Goal: Task Accomplishment & Management: Use online tool/utility

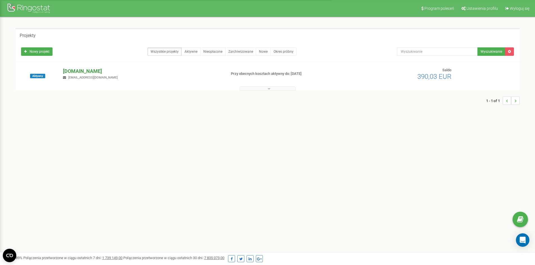
click at [95, 67] on div "Aktywny [DOMAIN_NAME] [EMAIL_ADDRESS][DOMAIN_NAME] Przy obecnych kosztach aktyw…" at bounding box center [267, 76] width 504 height 28
click at [94, 71] on p "[DOMAIN_NAME]" at bounding box center [142, 71] width 159 height 7
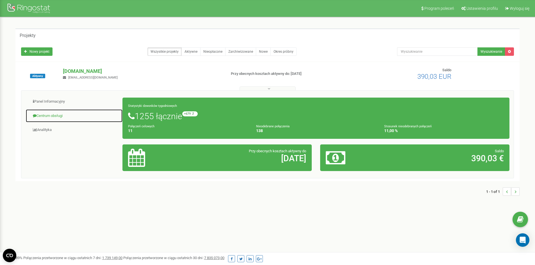
click at [41, 115] on link "Centrum obsługi" at bounding box center [74, 116] width 97 height 14
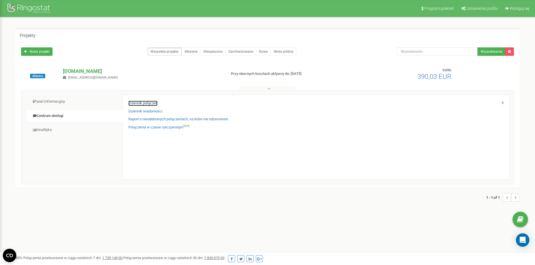
click at [147, 102] on link "Dziennik połączeń" at bounding box center [142, 103] width 29 height 5
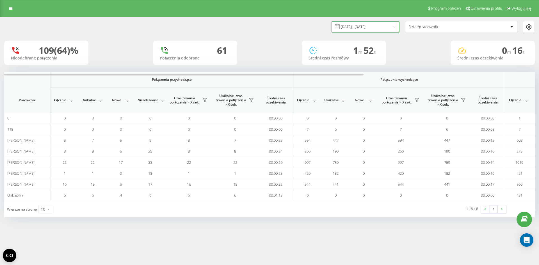
click at [368, 26] on input "[DATE] - [DATE]" at bounding box center [366, 26] width 68 height 11
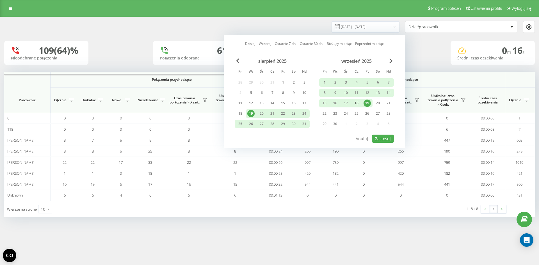
click at [359, 102] on div "18" at bounding box center [356, 103] width 7 height 7
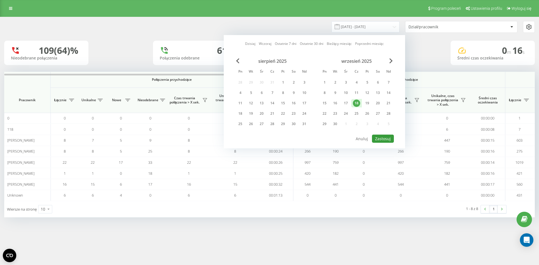
click at [383, 135] on button "Zastosuj" at bounding box center [383, 139] width 22 height 8
type input "18.09.2025 - 18.09.2025"
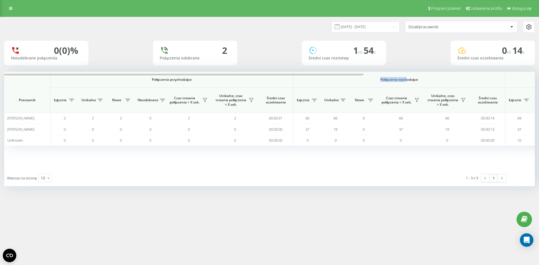
drag, startPoint x: 303, startPoint y: 78, endPoint x: 408, endPoint y: 77, distance: 104.4
click at [408, 77] on th "Połączenia wychodzące" at bounding box center [399, 80] width 212 height 16
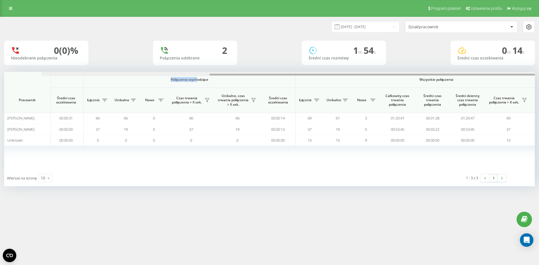
scroll to position [0, 253]
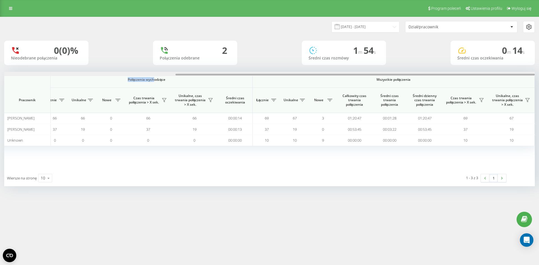
drag, startPoint x: 353, startPoint y: 74, endPoint x: 449, endPoint y: 103, distance: 100.4
click at [538, 80] on div "18.09.2025 - 18.09.2025 Dział/pracownik 0 (0)% Nieodebrane połączenia 2 Połącze…" at bounding box center [269, 107] width 539 height 181
click at [260, 44] on div "0 (0)% Nieodebrane połączenia 2 Połączenia odebrane 1 m 54 s Średni czas rozmów…" at bounding box center [269, 53] width 531 height 24
